Goal: Task Accomplishment & Management: Manage account settings

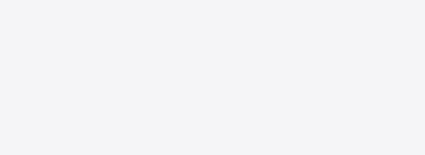
scroll to position [32, 0]
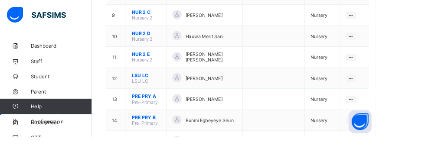
scroll to position [315, 0]
click at [0, 0] on ul "View Class Assign form Teacher" at bounding box center [0, 0] width 0 height 0
click at [0, 0] on div "View Class" at bounding box center [0, 0] width 0 height 0
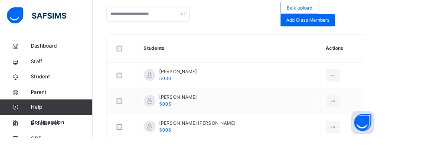
scroll to position [13, 0]
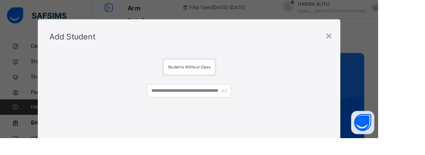
scroll to position [229, 0]
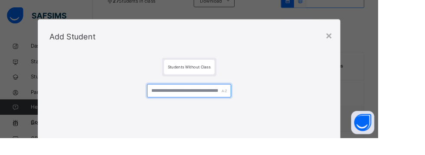
click at [259, 105] on input "text" at bounding box center [212, 102] width 94 height 15
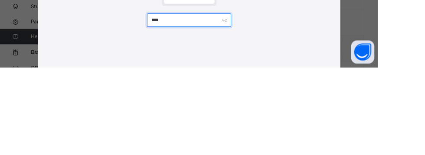
type input "****"
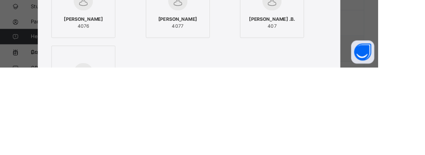
scroll to position [66, 0]
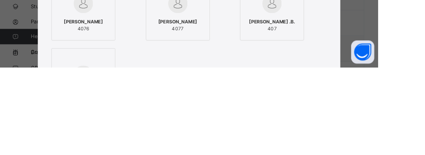
click at [116, 100] on span "Siddiq Muhammad Alkali" at bounding box center [94, 104] width 44 height 8
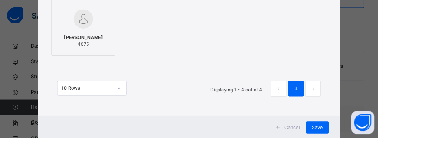
scroll to position [210, 0]
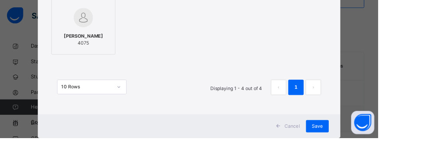
click at [120, 33] on div "Mansur Abdulmumin Maishanu 4075" at bounding box center [93, 45] width 62 height 24
click at [104, 39] on span "Mansur Abdulmumin Maishanu" at bounding box center [94, 41] width 44 height 8
click at [370, 144] on div "Save" at bounding box center [357, 142] width 26 height 14
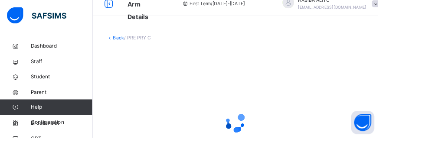
scroll to position [0, 0]
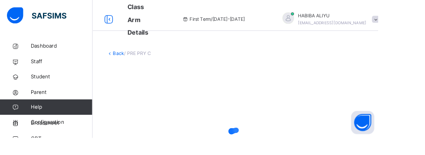
click at [43, 121] on span "Classes" at bounding box center [69, 121] width 69 height 9
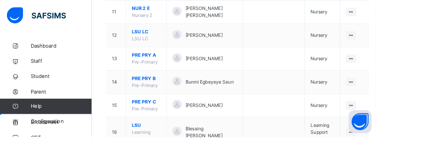
scroll to position [397, 0]
click at [394, 118] on icon at bounding box center [397, 118] width 7 height 7
click at [0, 0] on div "View Class" at bounding box center [0, 0] width 0 height 0
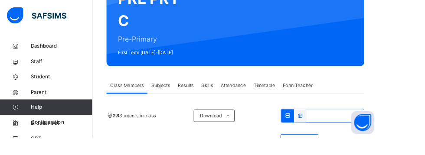
scroll to position [101, 0]
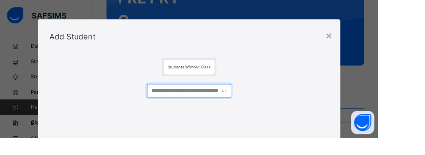
click at [213, 103] on input "text" at bounding box center [212, 102] width 94 height 15
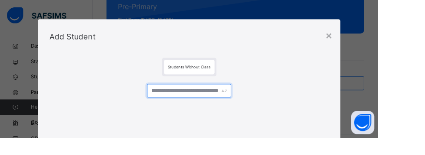
scroll to position [138, 0]
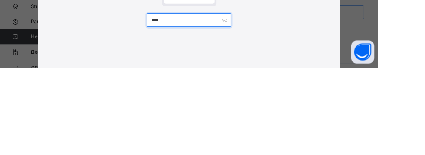
type input "****"
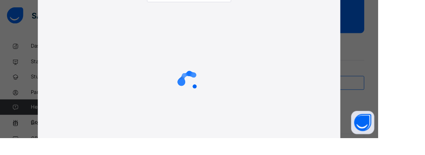
scroll to position [127, 0]
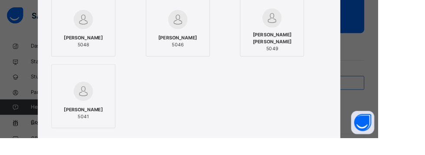
click at [112, 42] on span "Umar Muhammadu Abubakar" at bounding box center [94, 43] width 44 height 8
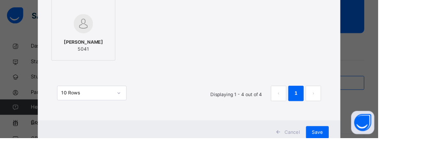
scroll to position [212, 0]
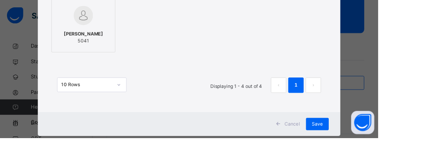
click at [363, 140] on span "Save" at bounding box center [357, 140] width 13 height 8
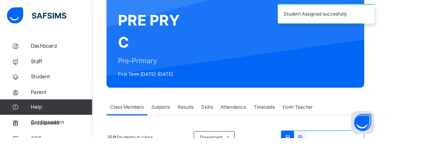
scroll to position [138, 0]
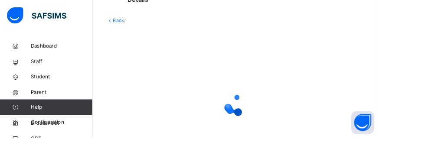
scroll to position [40, 0]
click at [43, 118] on span "Classes" at bounding box center [69, 121] width 69 height 9
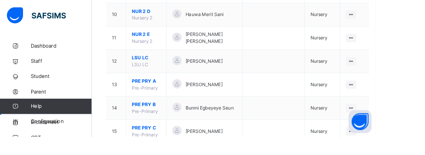
scroll to position [370, 0]
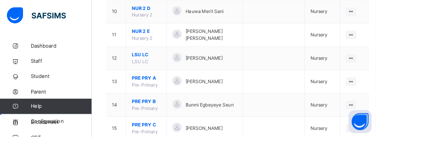
click at [395, 145] on div at bounding box center [398, 146] width 12 height 10
click at [0, 0] on div "View Class" at bounding box center [0, 0] width 0 height 0
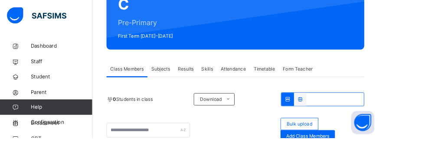
scroll to position [118, 0]
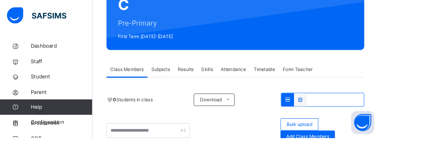
click at [359, 154] on span "Add Class Members" at bounding box center [346, 154] width 48 height 8
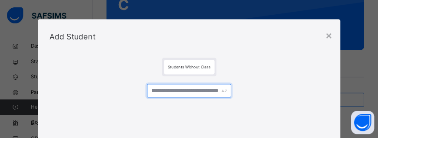
click at [221, 102] on input "text" at bounding box center [212, 102] width 94 height 15
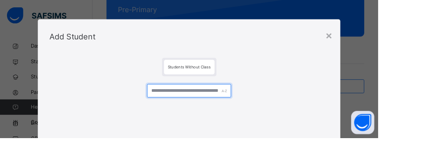
scroll to position [154, 0]
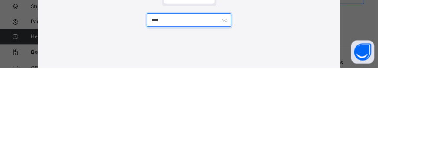
type input "****"
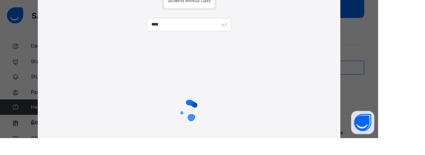
scroll to position [77, 0]
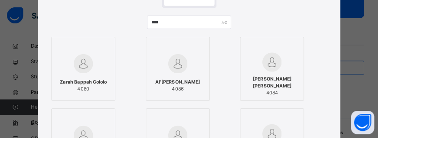
click at [105, 72] on img at bounding box center [94, 72] width 22 height 22
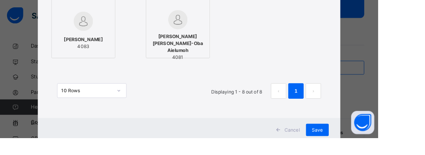
scroll to position [293, 0]
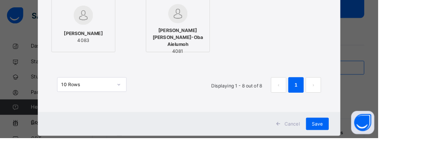
click at [363, 143] on span "Save" at bounding box center [357, 140] width 13 height 8
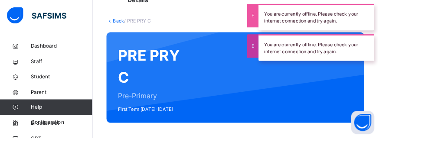
scroll to position [52, 0]
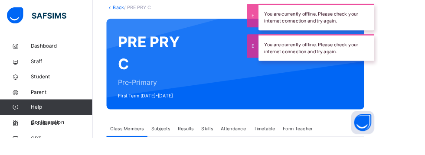
click at [45, 124] on span "Classes" at bounding box center [69, 121] width 69 height 9
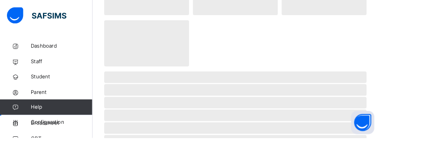
scroll to position [129, 0]
